Goal: Task Accomplishment & Management: Use online tool/utility

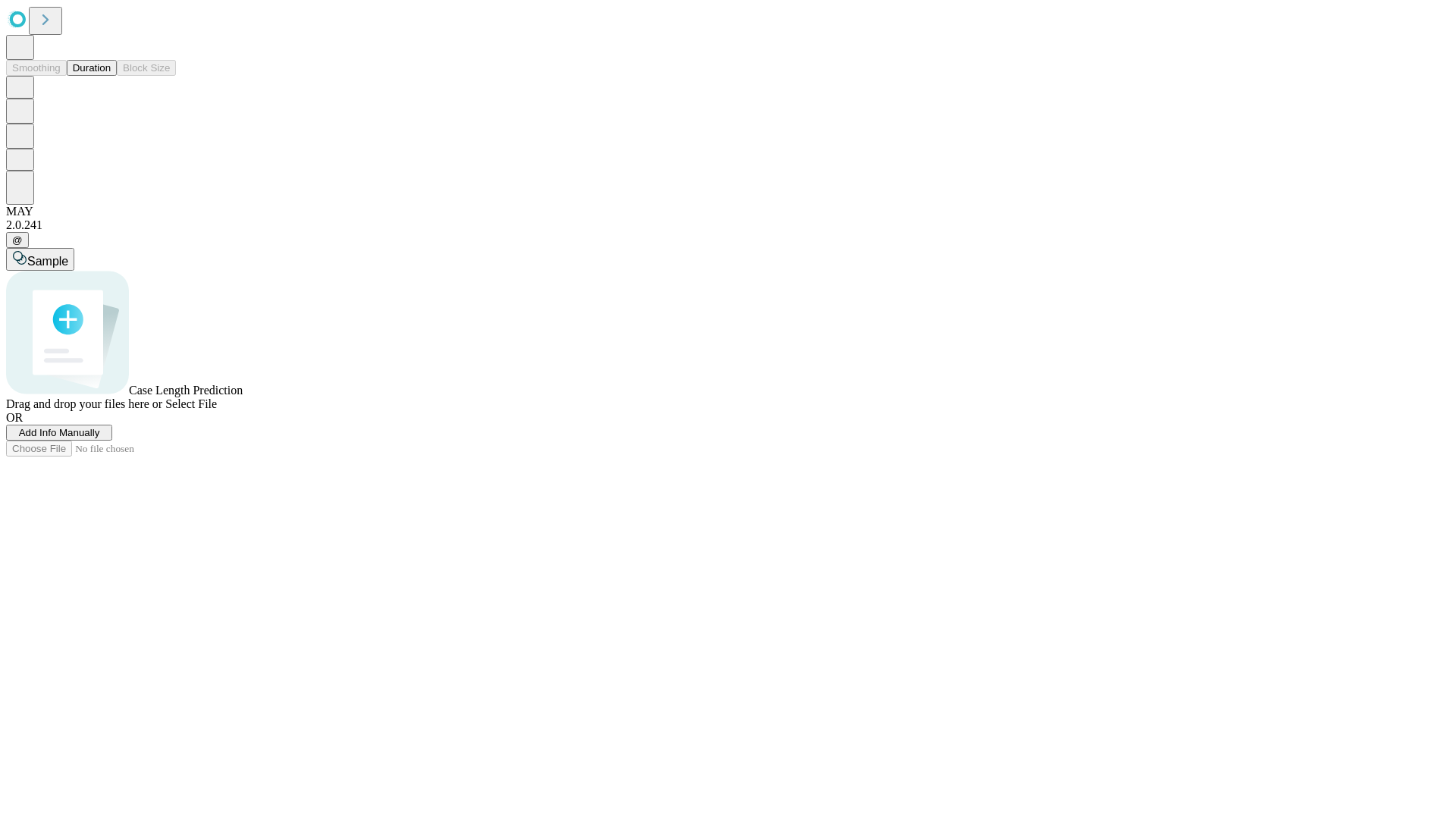
click at [111, 76] on button "Duration" at bounding box center [92, 67] width 50 height 16
click at [217, 410] on span "Select File" at bounding box center [191, 404] width 51 height 13
